Goal: Transaction & Acquisition: Obtain resource

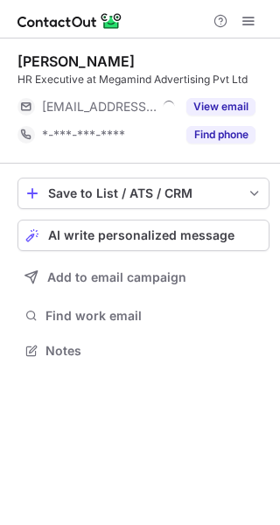
scroll to position [8, 9]
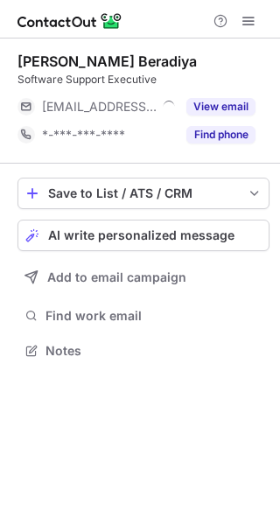
scroll to position [8, 9]
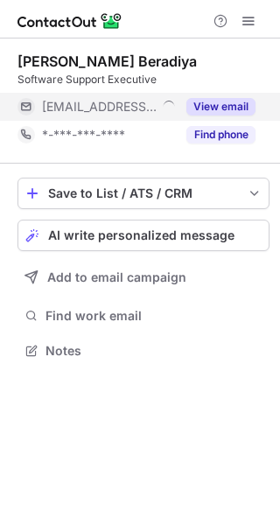
click at [233, 101] on button "View email" at bounding box center [220, 106] width 69 height 17
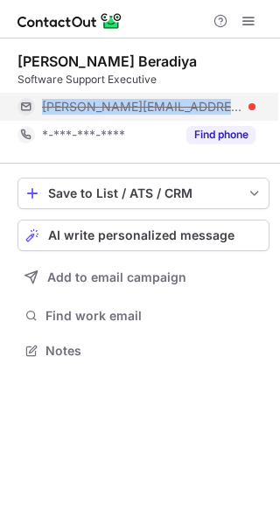
drag, startPoint x: 41, startPoint y: 108, endPoint x: 167, endPoint y: 108, distance: 125.9
click at [167, 108] on div "[PERSON_NAME][EMAIL_ADDRESS][DOMAIN_NAME]" at bounding box center [136, 107] width 238 height 28
copy span "[PERSON_NAME][EMAIL_ADDRESS][DOMAIN_NAME]"
